Goal: Book appointment/travel/reservation

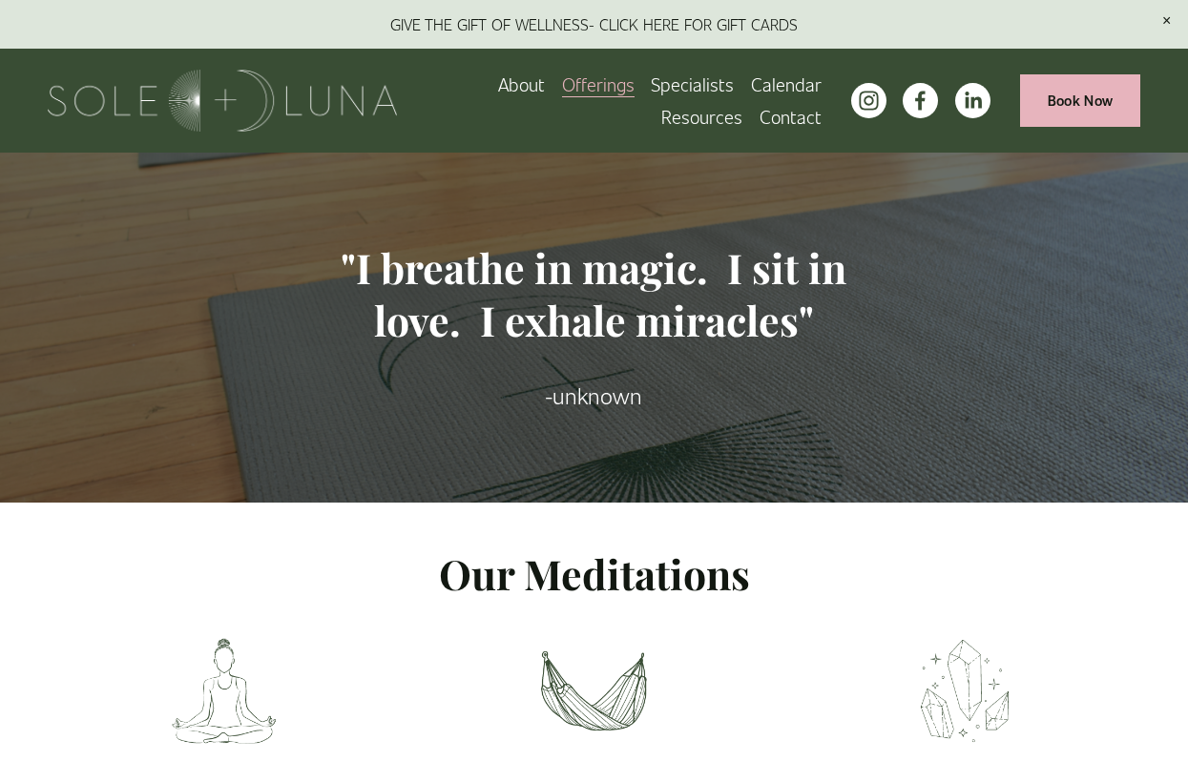
click at [791, 81] on link "Calendar" at bounding box center [786, 84] width 71 height 32
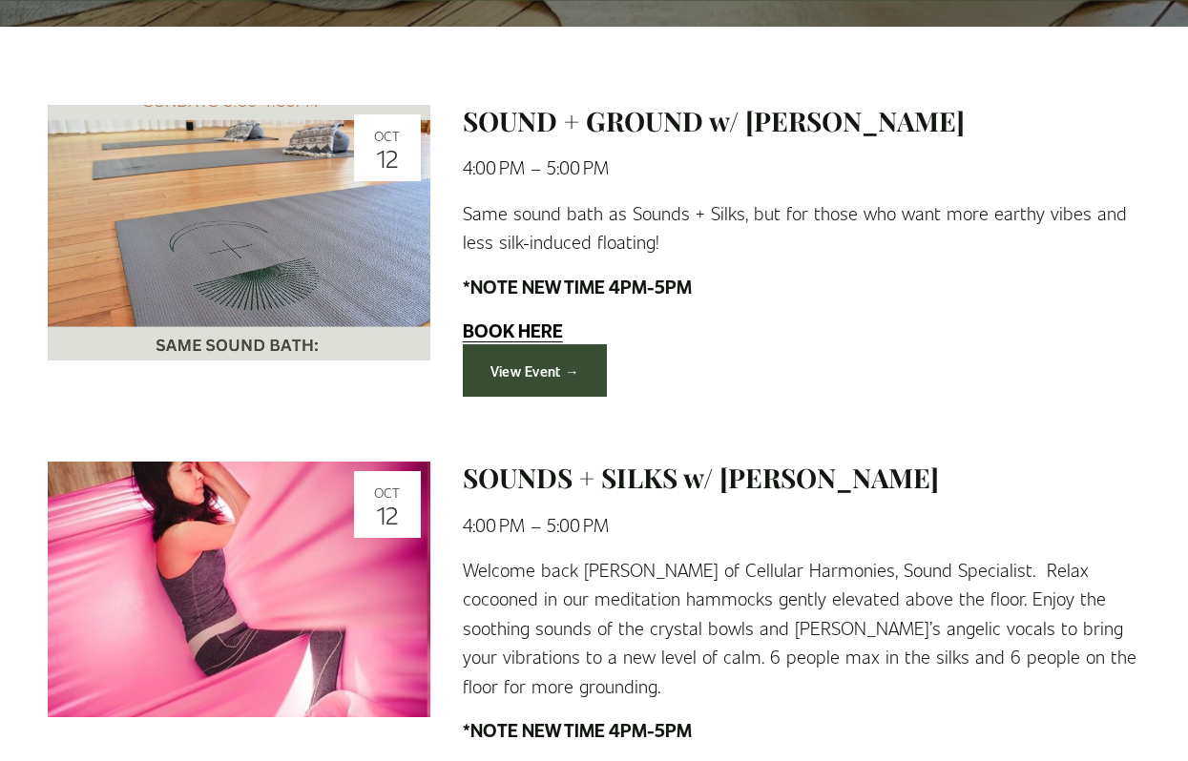
scroll to position [477, 0]
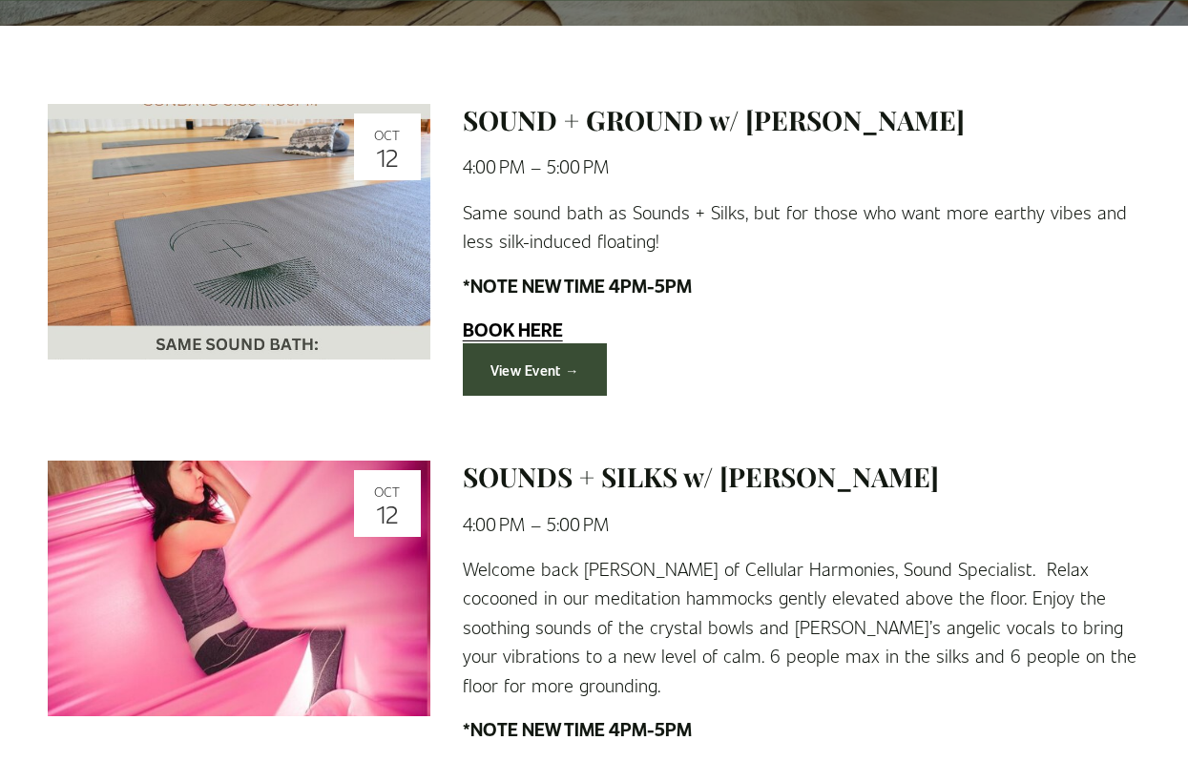
click at [538, 367] on link "View Event →" at bounding box center [535, 369] width 144 height 52
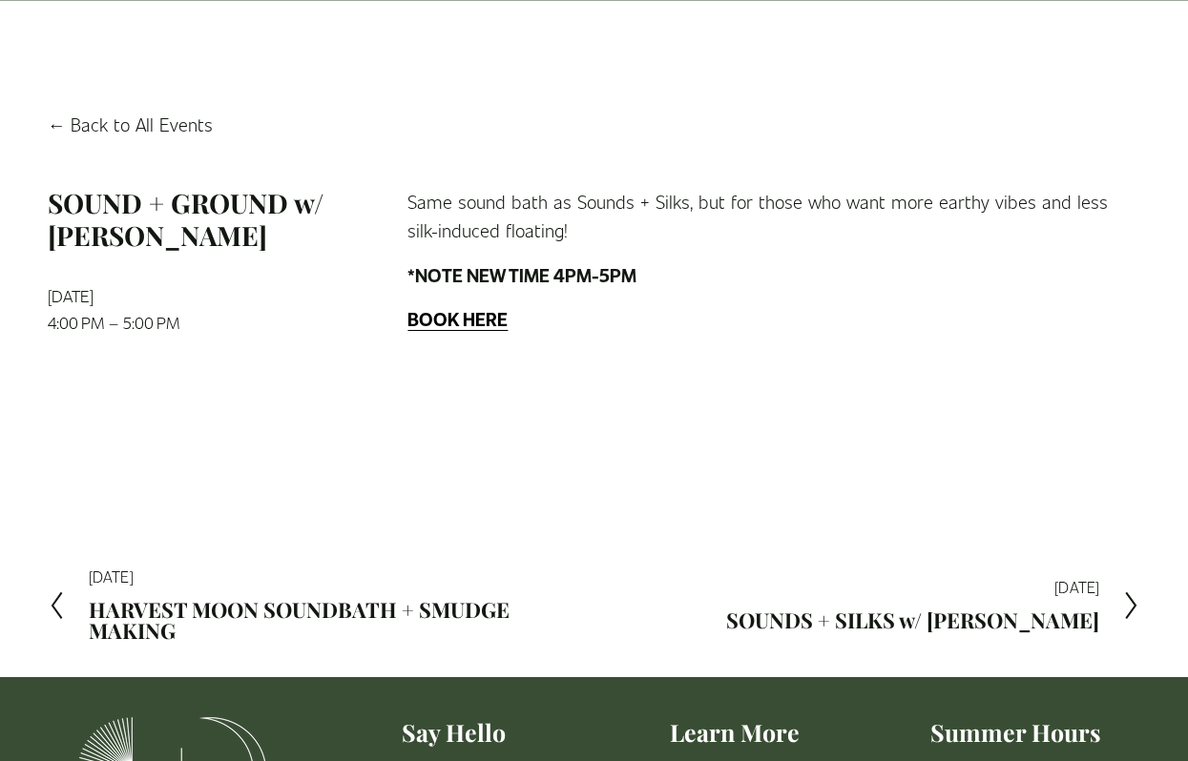
scroll to position [123, 0]
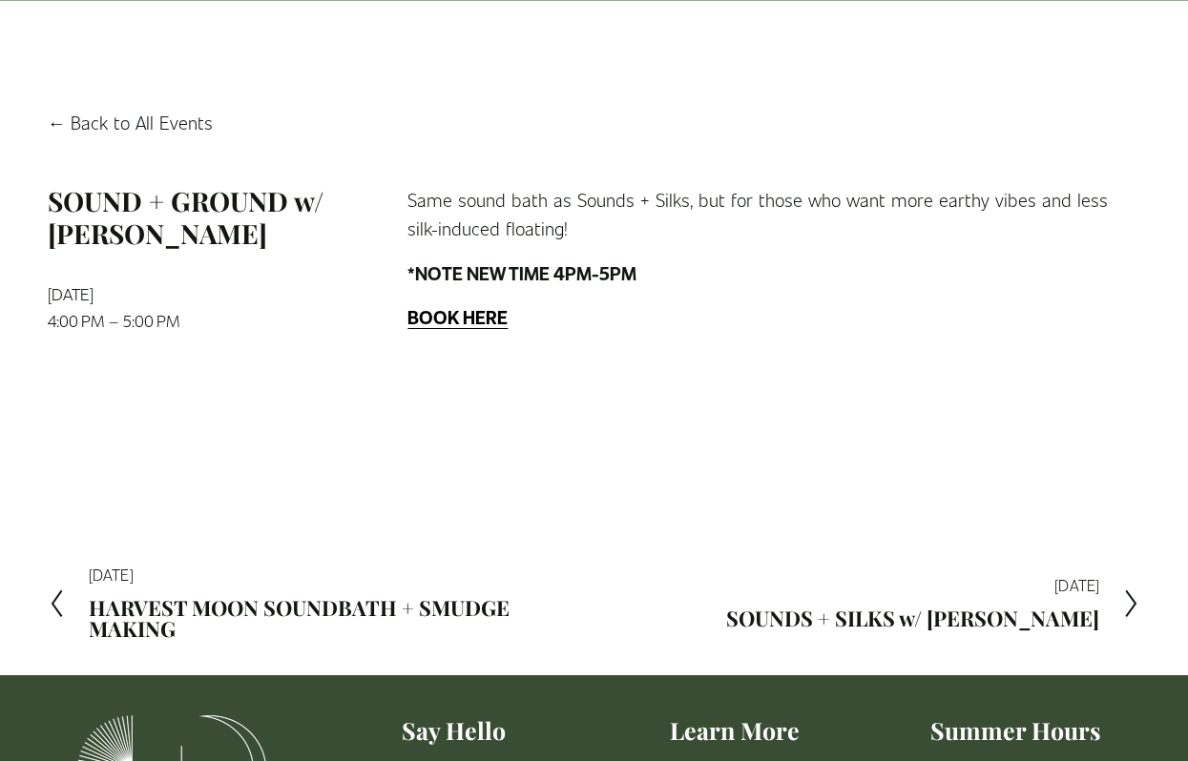
click at [466, 315] on strong "BOOK HERE" at bounding box center [457, 316] width 100 height 25
